Goal: Find contact information: Find contact information

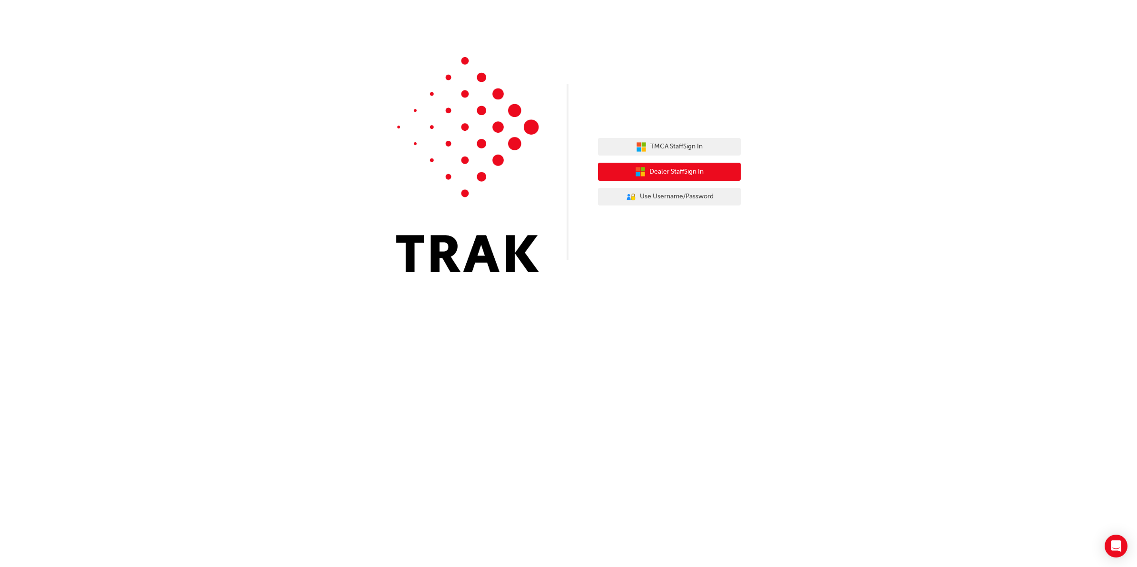
click at [708, 169] on button "Dealer Staff Sign In" at bounding box center [669, 172] width 143 height 18
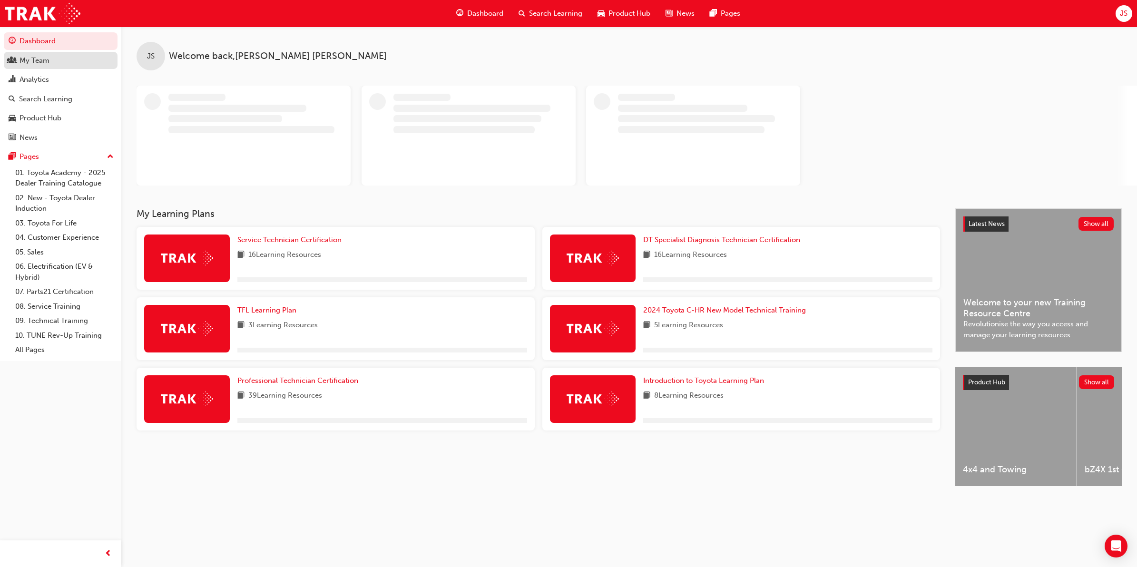
click at [46, 60] on div "My Team" at bounding box center [35, 60] width 30 height 11
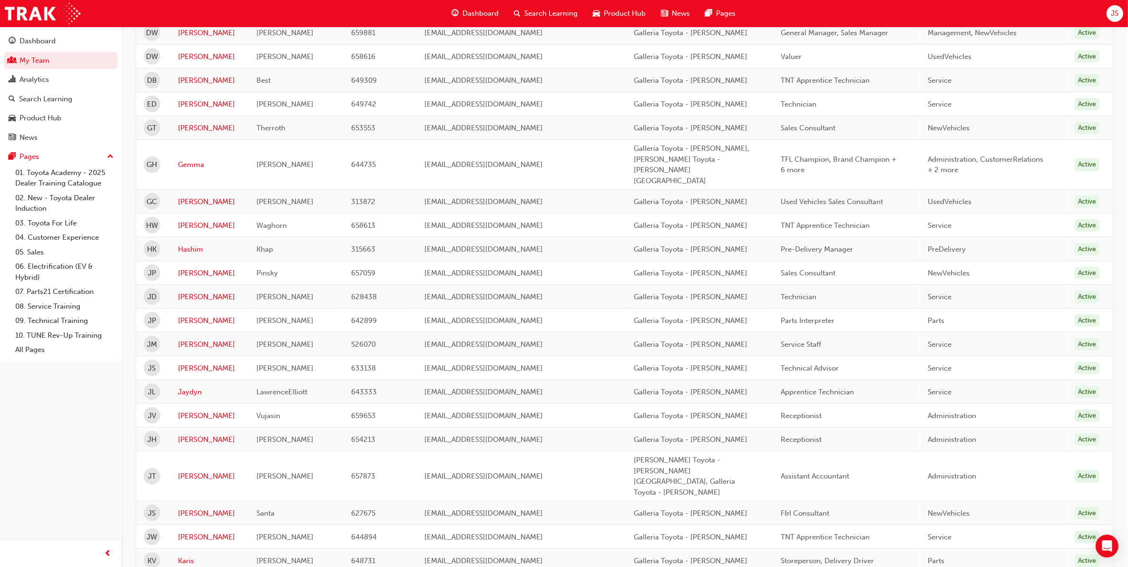
scroll to position [952, 0]
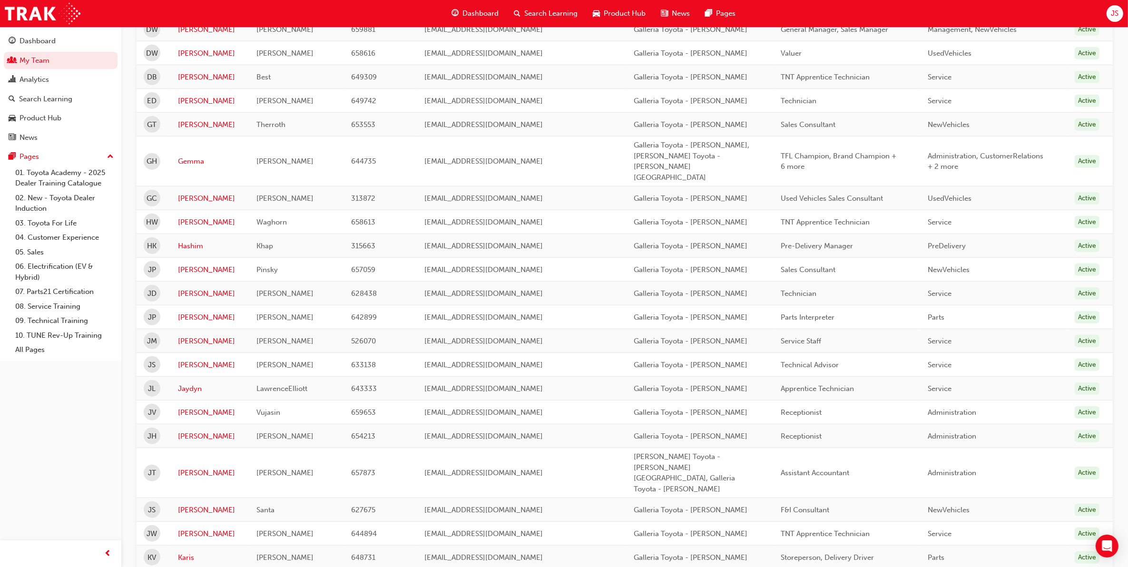
drag, startPoint x: 434, startPoint y: 182, endPoint x: 593, endPoint y: 190, distance: 158.7
click at [593, 282] on td "[EMAIL_ADDRESS][DOMAIN_NAME]" at bounding box center [521, 294] width 209 height 24
copy span "[EMAIL_ADDRESS][DOMAIN_NAME]"
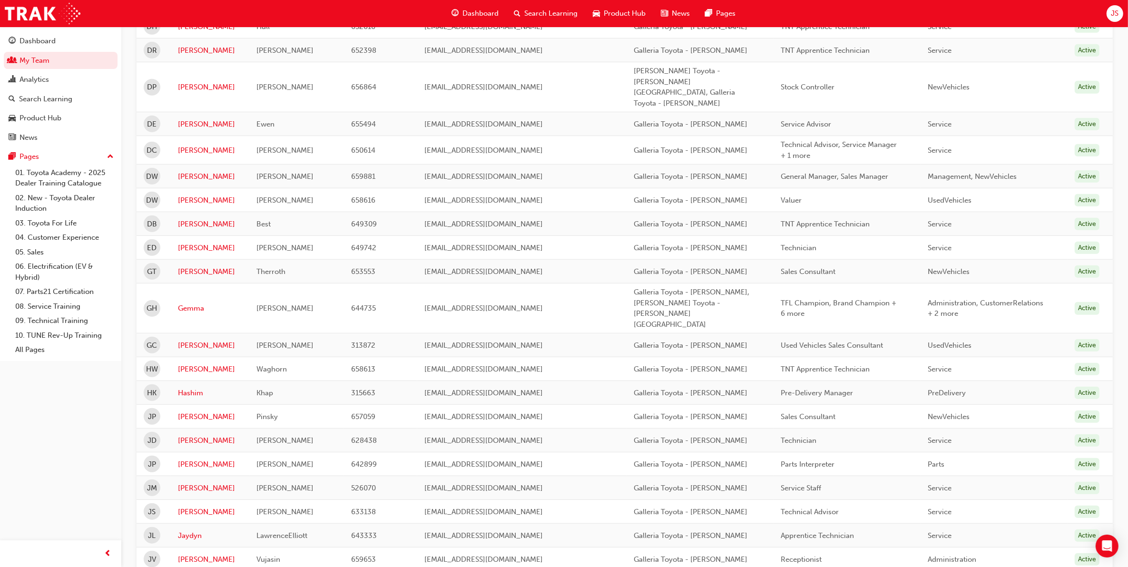
scroll to position [535, 0]
